Goal: Task Accomplishment & Management: Manage account settings

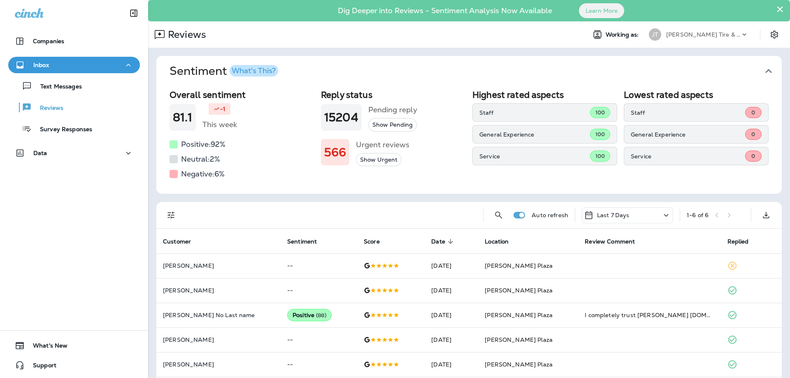
scroll to position [32, 0]
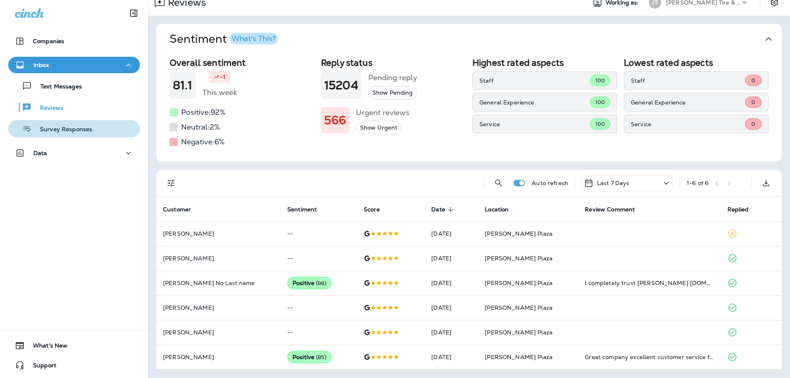
click at [50, 120] on button "Survey Responses" at bounding box center [74, 128] width 132 height 17
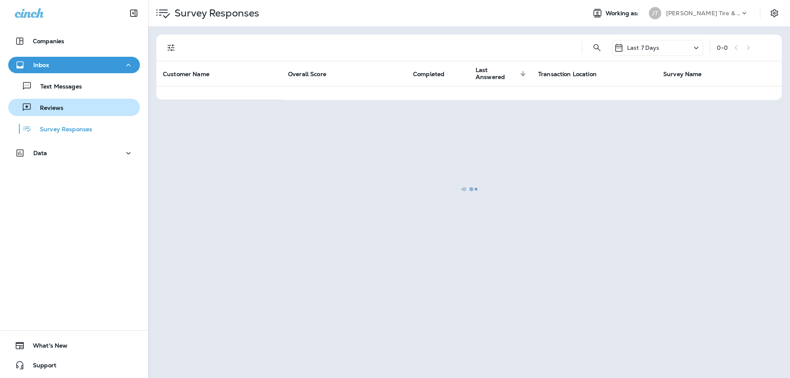
click at [53, 109] on p "Reviews" at bounding box center [48, 109] width 32 height 8
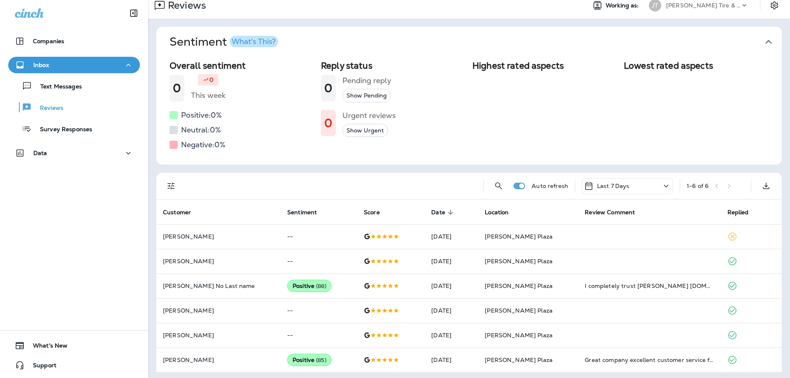
scroll to position [32, 0]
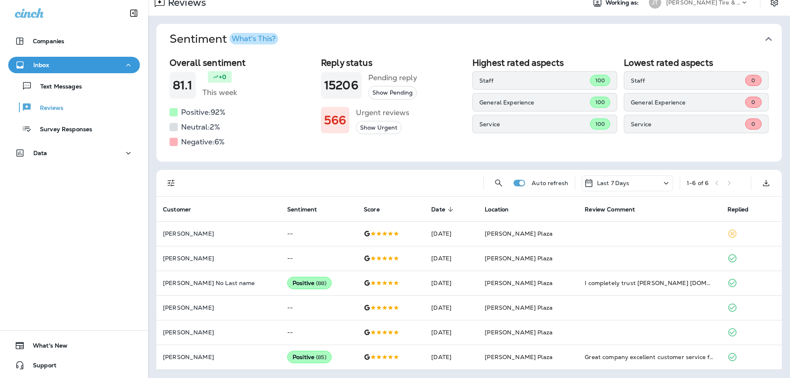
click at [634, 188] on div "Last 7 Days" at bounding box center [627, 183] width 91 height 16
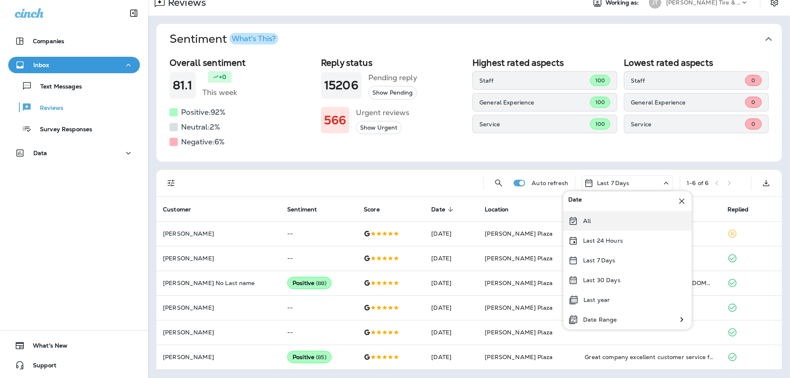
click at [587, 217] on div "All" at bounding box center [627, 221] width 128 height 20
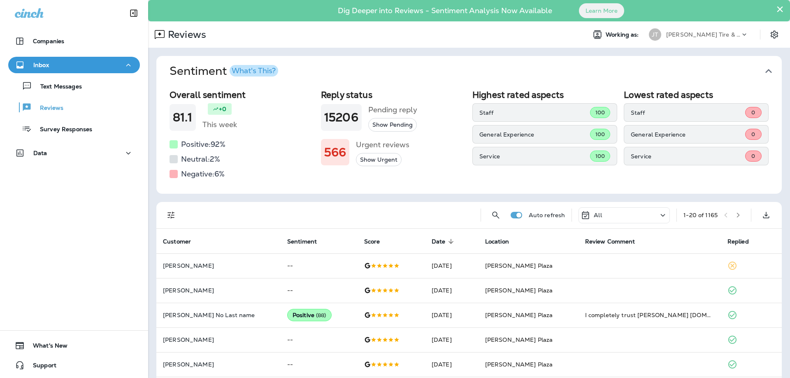
click at [670, 218] on div "Auto refresh All 1 - 20 of 1165" at bounding box center [471, 215] width 616 height 26
click at [653, 213] on div "All" at bounding box center [624, 215] width 91 height 16
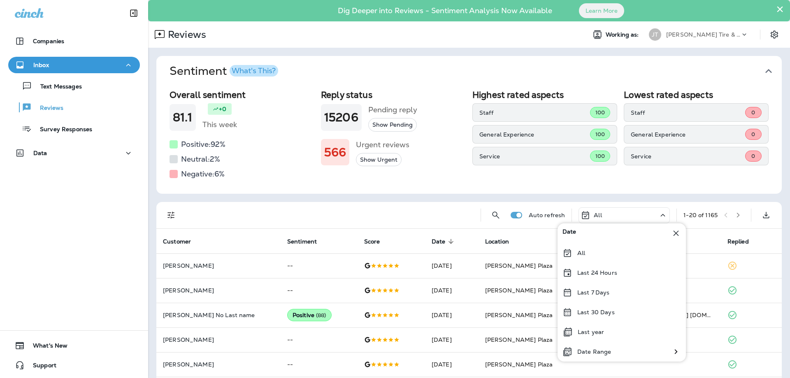
click at [608, 216] on div "All" at bounding box center [624, 215] width 91 height 16
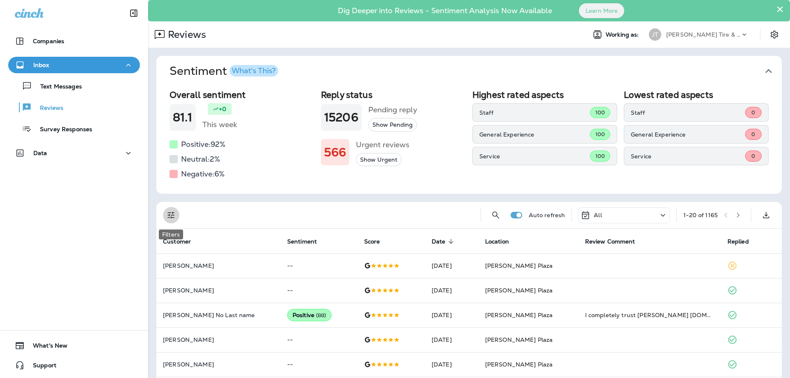
click at [169, 214] on icon "Filters" at bounding box center [170, 215] width 7 height 7
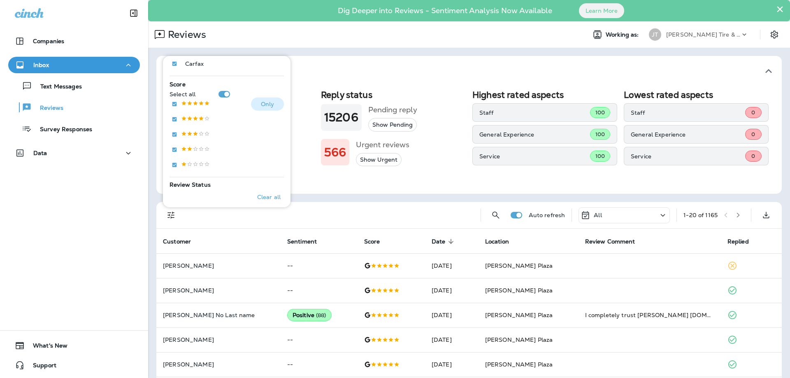
scroll to position [178, 0]
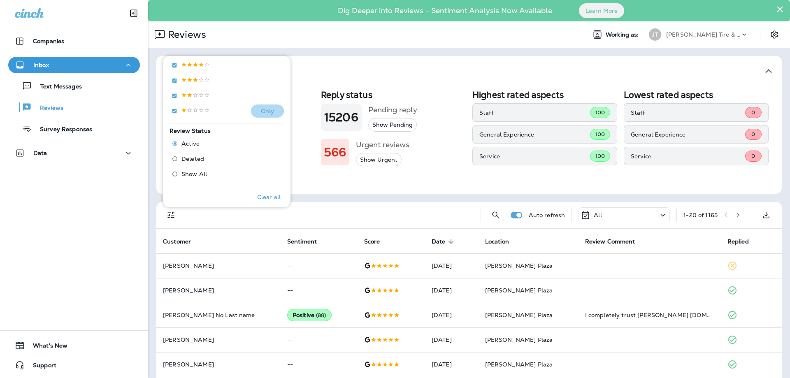
click at [277, 110] on button "Only" at bounding box center [267, 111] width 33 height 13
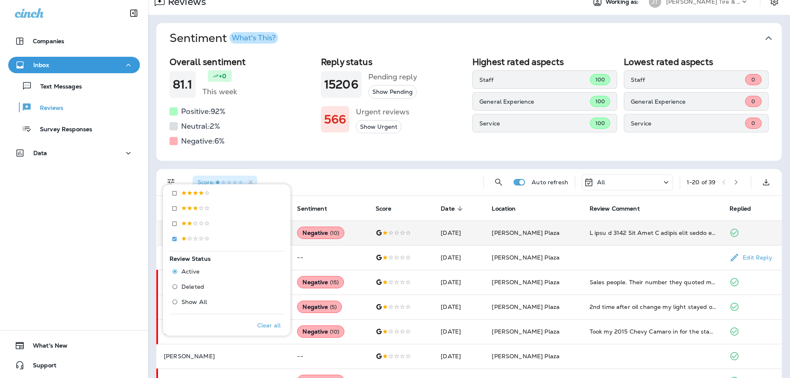
scroll to position [44, 0]
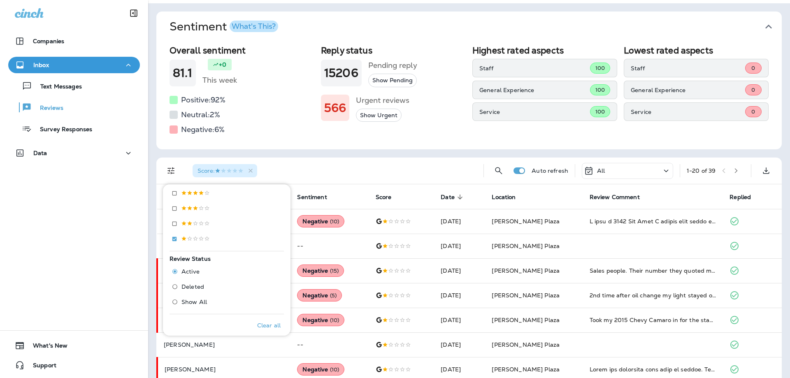
click at [427, 158] on div "Score :" at bounding box center [331, 171] width 291 height 26
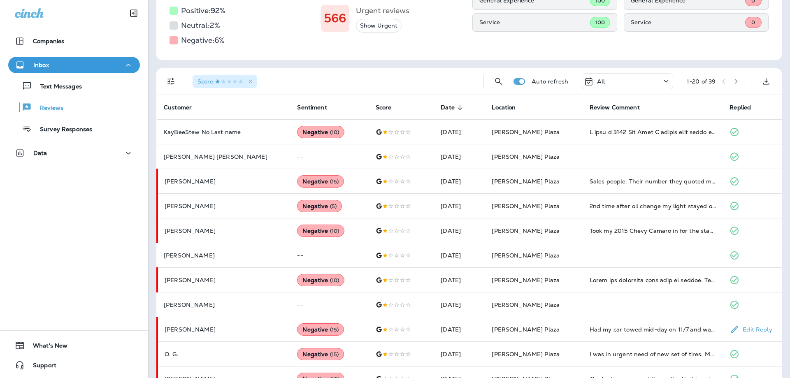
scroll to position [0, 0]
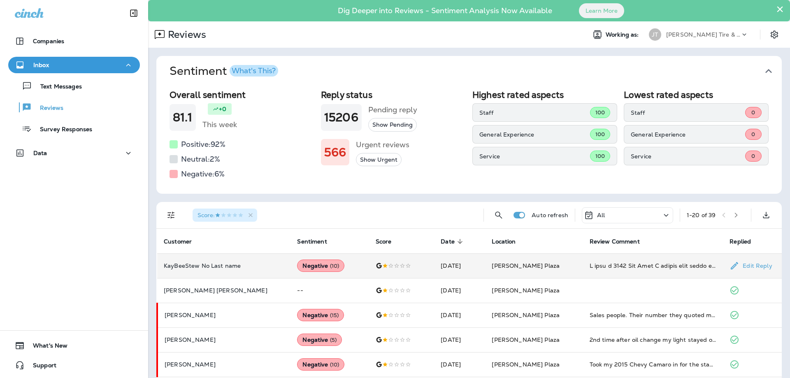
click at [752, 266] on p "Edit Reply" at bounding box center [755, 266] width 33 height 7
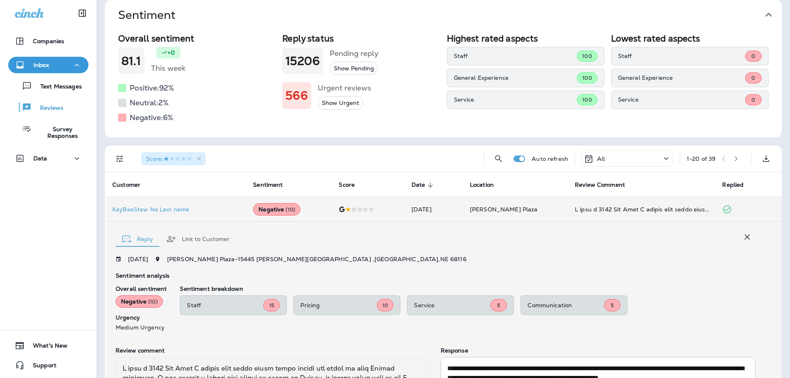
scroll to position [44, 0]
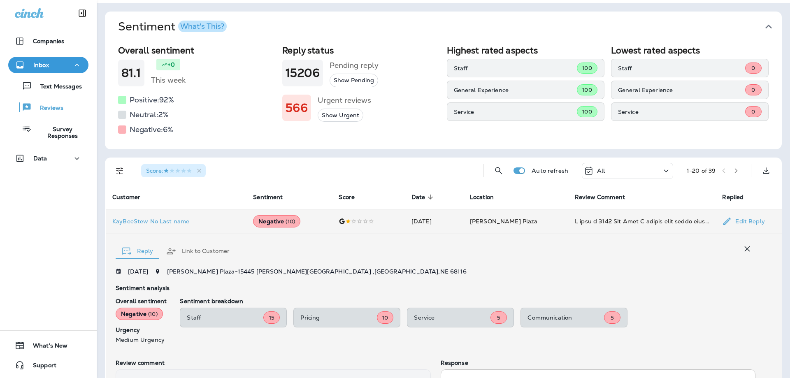
click at [511, 228] on td "[PERSON_NAME] Plaza" at bounding box center [515, 221] width 105 height 25
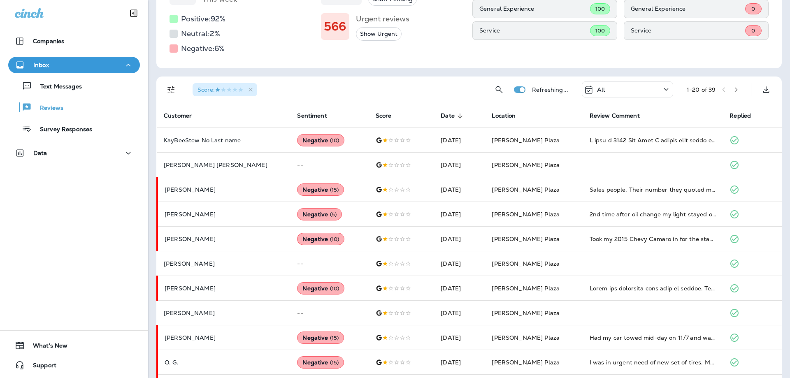
scroll to position [110, 0]
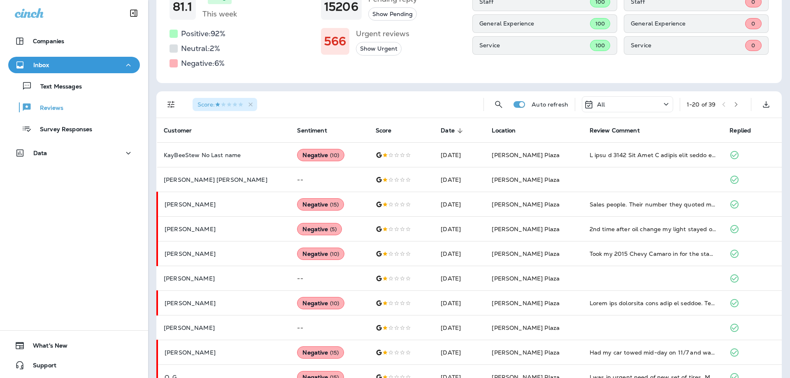
click at [211, 101] on span "Score :" at bounding box center [221, 104] width 46 height 7
click at [173, 105] on icon "Filters" at bounding box center [171, 105] width 10 height 10
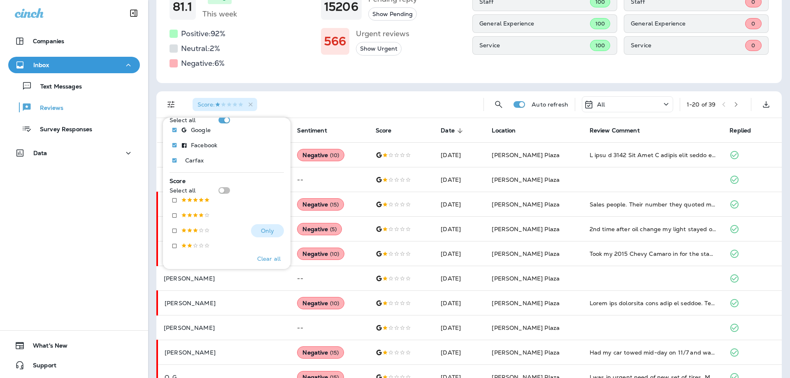
scroll to position [133, 0]
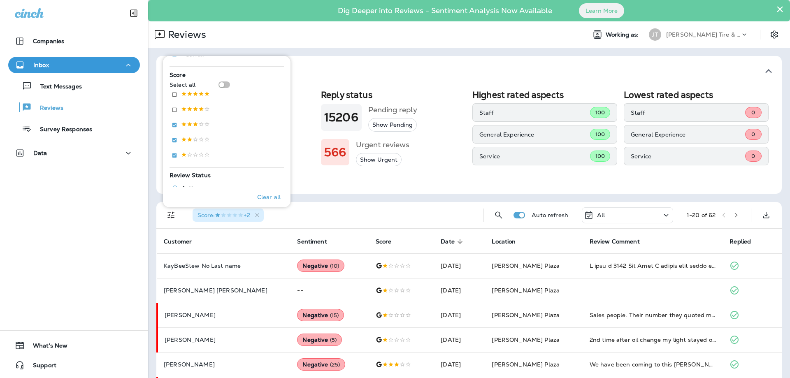
click at [324, 184] on div "Overall sentiment 81.1 +0 This week Positive: 92 % Neutral: 2 % Negative: 6 % R…" at bounding box center [469, 139] width 626 height 107
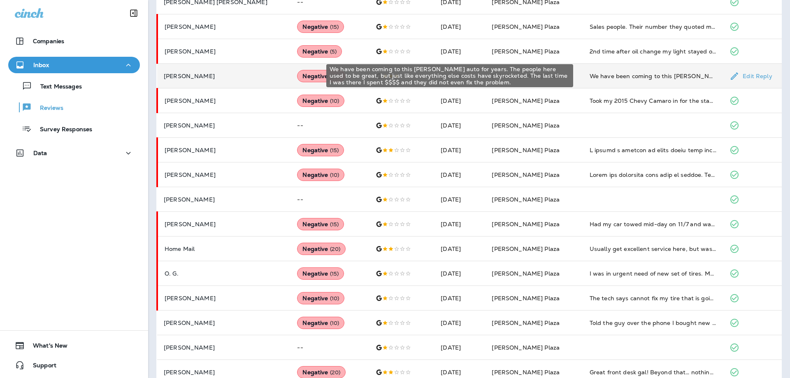
scroll to position [110, 0]
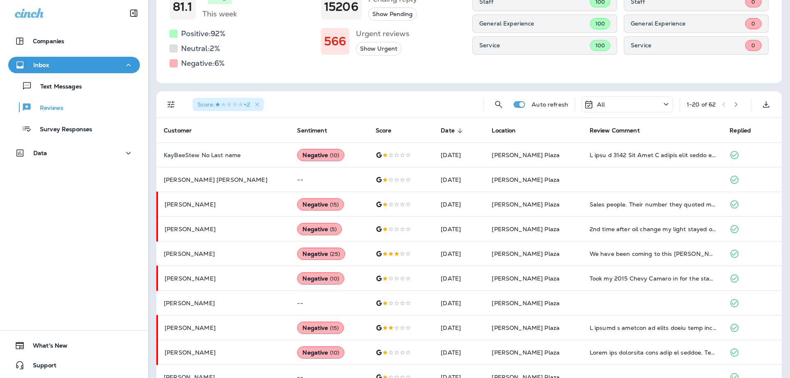
click at [640, 106] on div "All" at bounding box center [627, 104] width 91 height 16
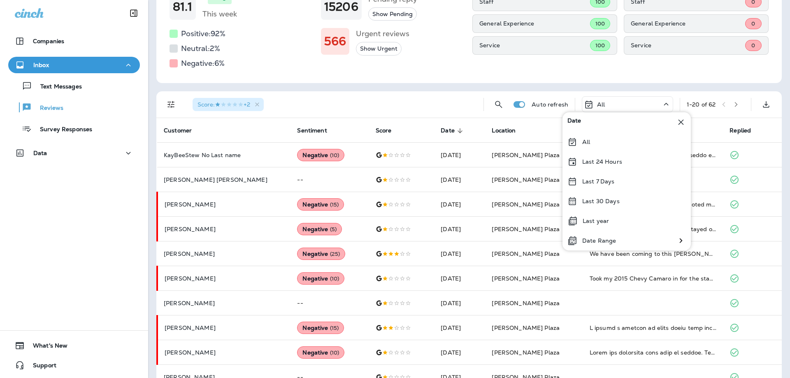
click at [702, 91] on div "Sentiment Overall sentiment 81.1 +0 This week Positive: 92 % Neutral: 2 % Negat…" at bounding box center [469, 290] width 642 height 707
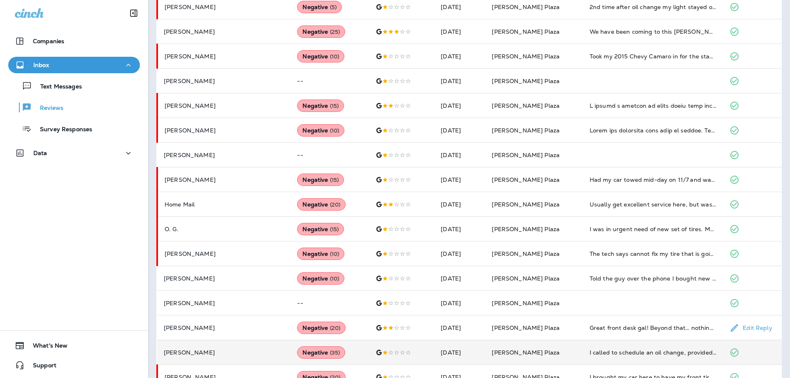
scroll to position [377, 0]
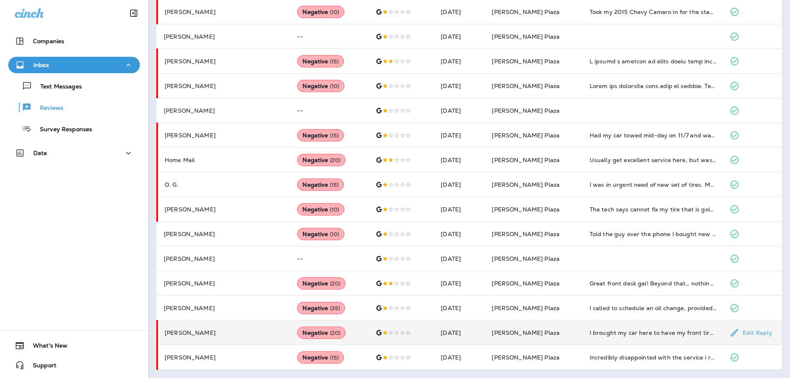
click at [304, 334] on div "Negative ( 20 )" at bounding box center [321, 333] width 49 height 12
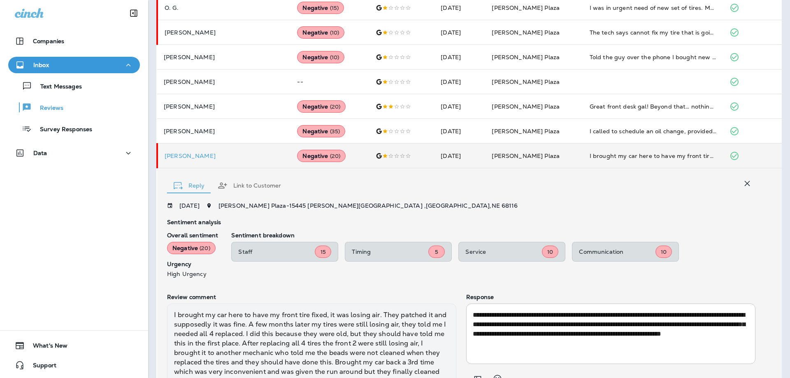
scroll to position [555, 0]
click at [749, 185] on icon "button" at bounding box center [747, 182] width 5 height 5
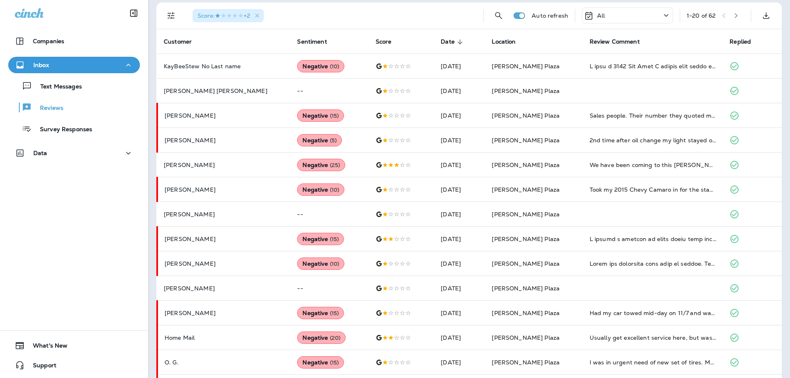
scroll to position [0, 0]
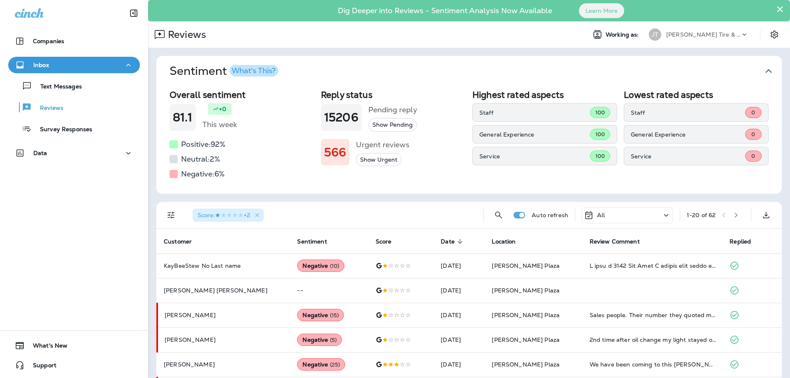
click at [742, 214] on button "button" at bounding box center [736, 215] width 12 height 12
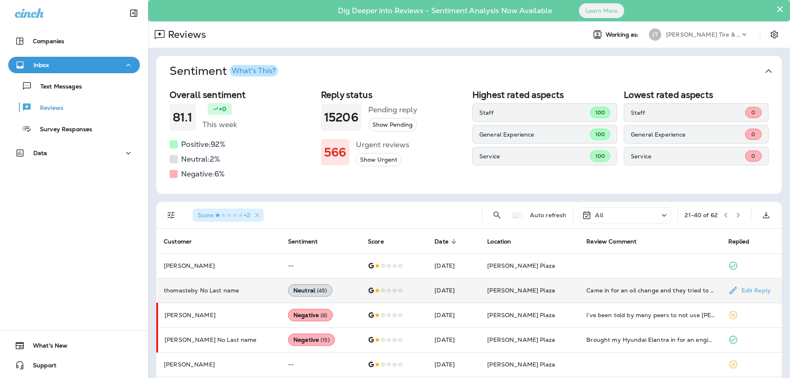
scroll to position [133, 0]
